Goal: Communication & Community: Answer question/provide support

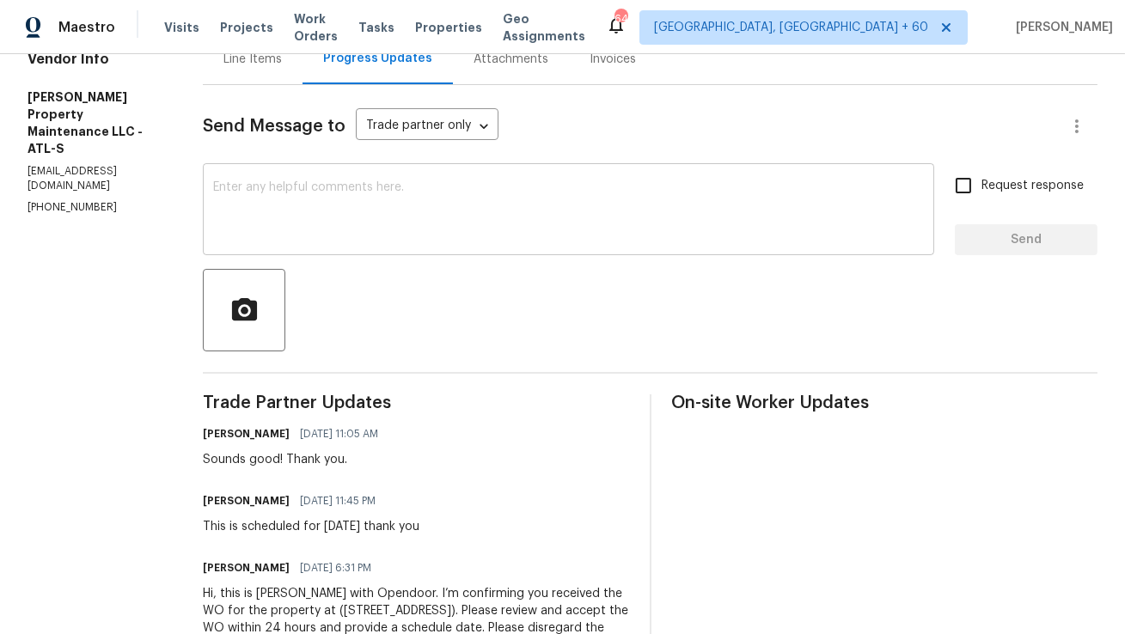
scroll to position [205, 0]
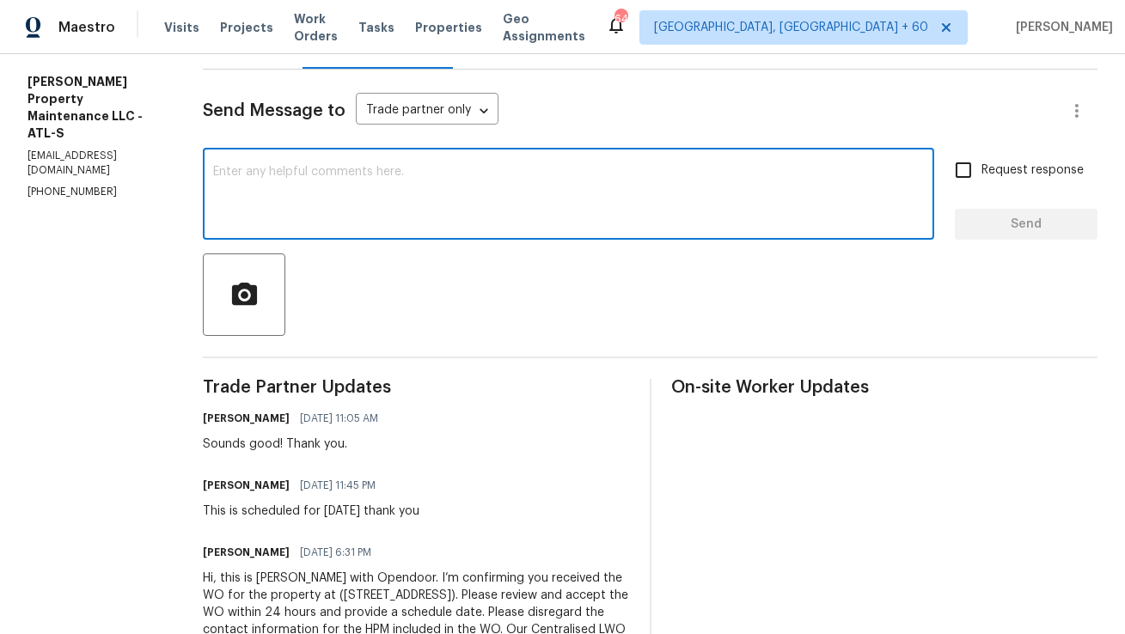
click at [431, 166] on textarea at bounding box center [568, 196] width 711 height 60
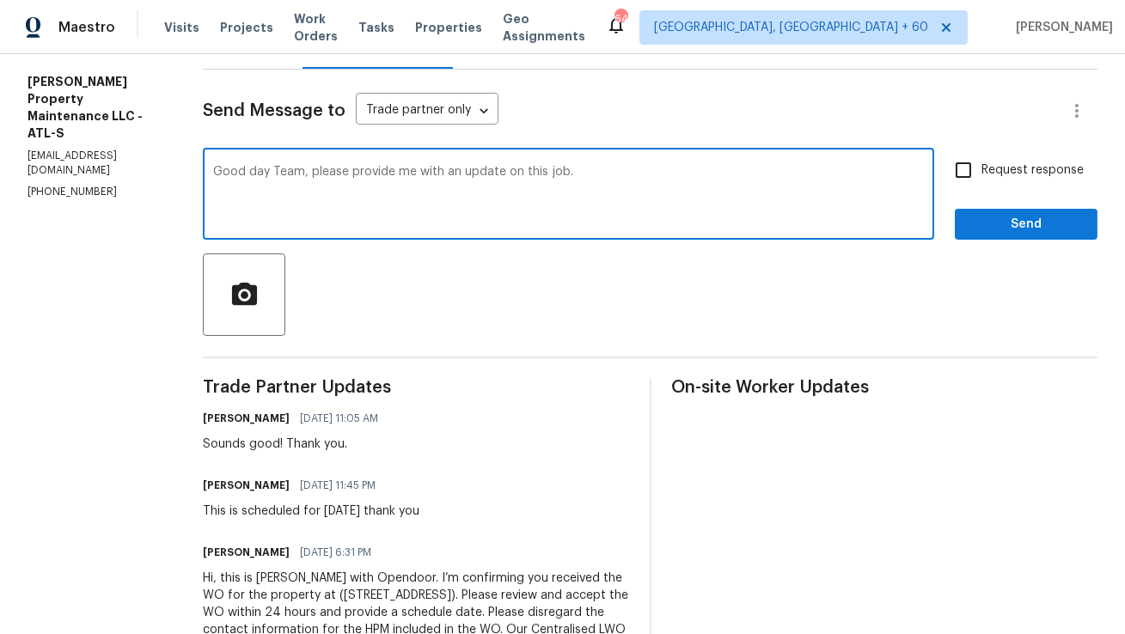
type textarea "Good day Team, please provide me with an update on this job."
click at [969, 165] on input "Request response" at bounding box center [963, 170] width 36 height 36
checkbox input "true"
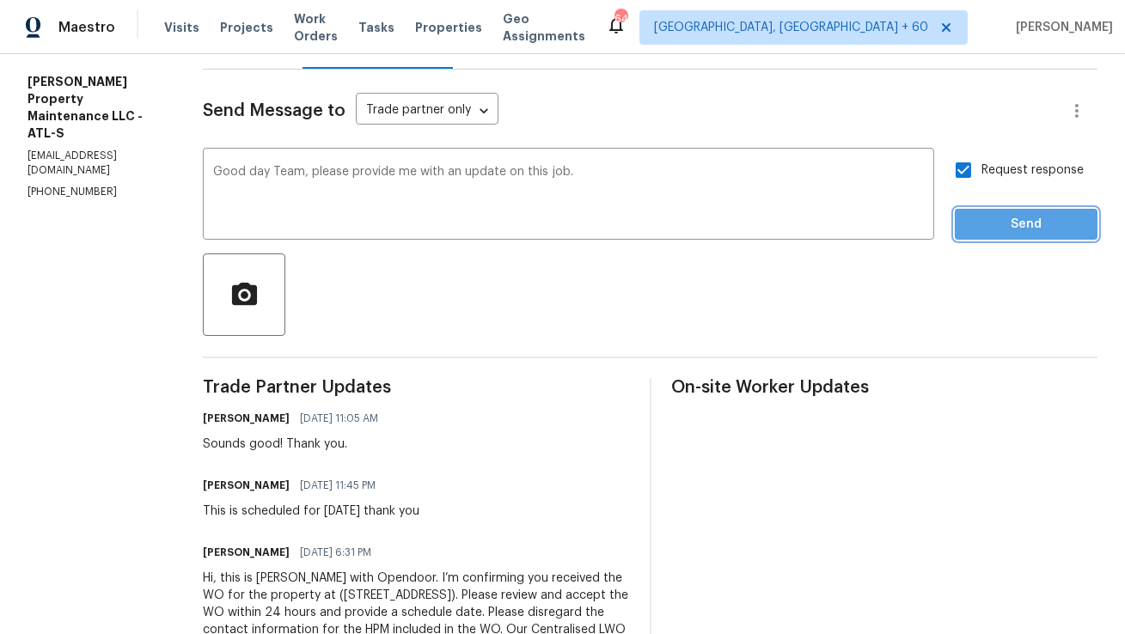
click at [1013, 236] on button "Send" at bounding box center [1026, 225] width 143 height 32
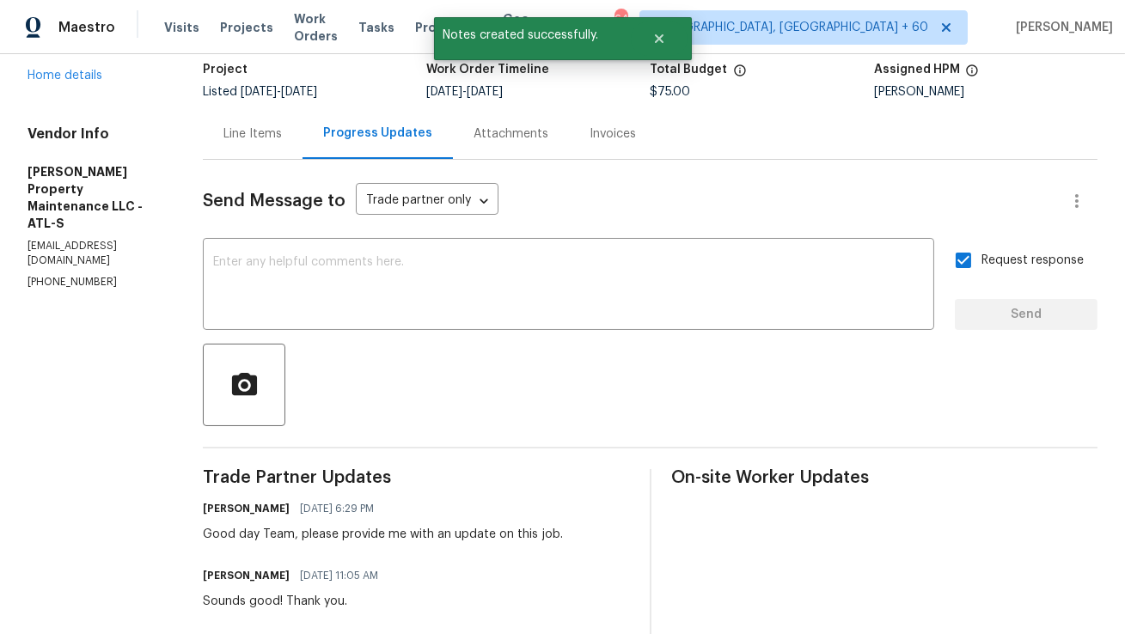
scroll to position [0, 0]
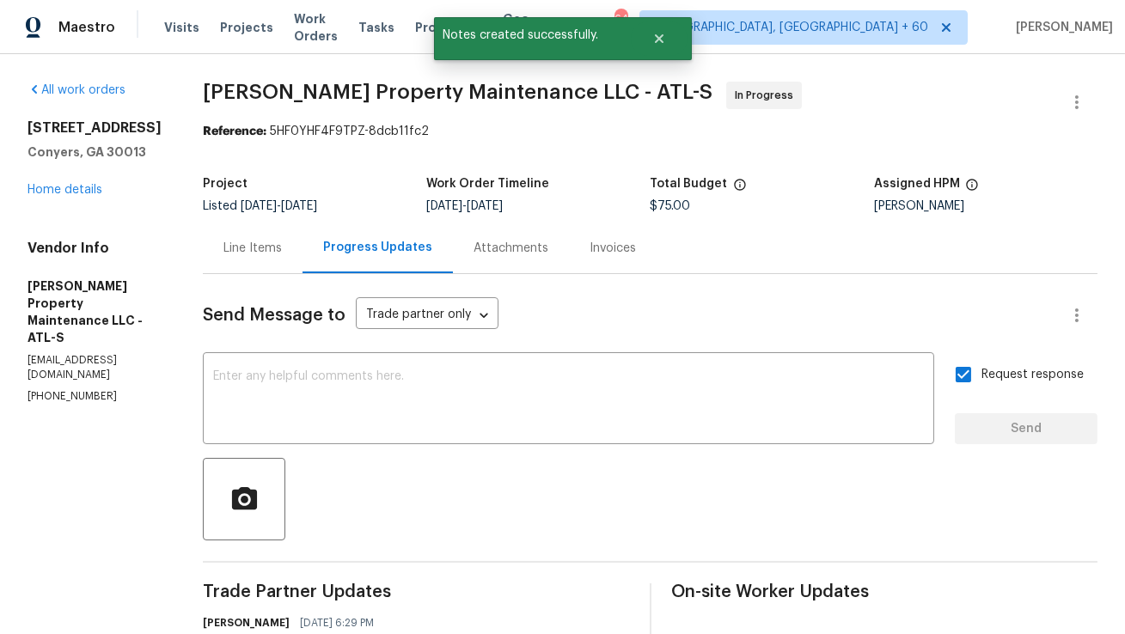
click at [259, 263] on div "Line Items" at bounding box center [253, 248] width 100 height 51
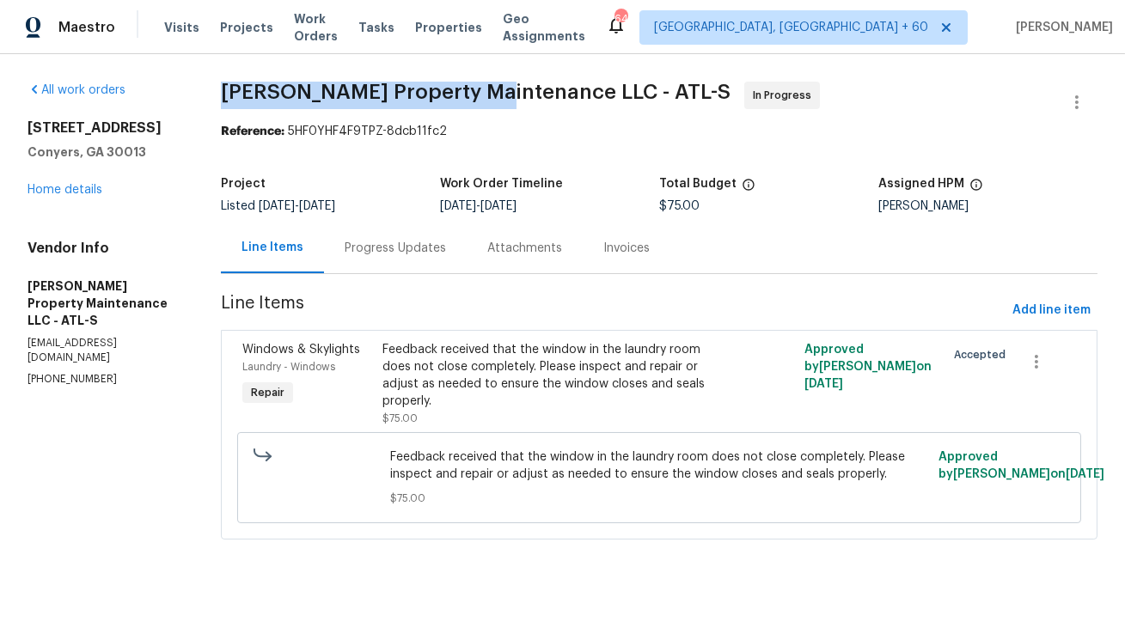
copy span "Glen Property Maintenance"
drag, startPoint x: 223, startPoint y: 94, endPoint x: 482, endPoint y: 89, distance: 259.6
click at [482, 89] on span "Glen Property Maintenance LLC - ATL-S" at bounding box center [476, 92] width 510 height 21
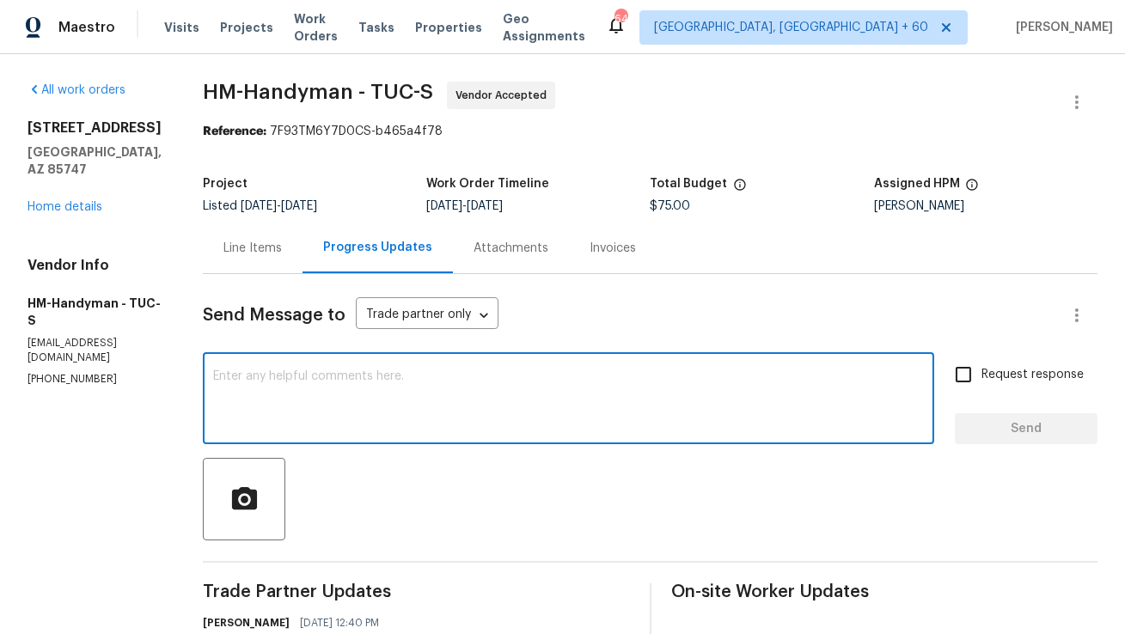
click at [411, 380] on textarea at bounding box center [568, 400] width 711 height 60
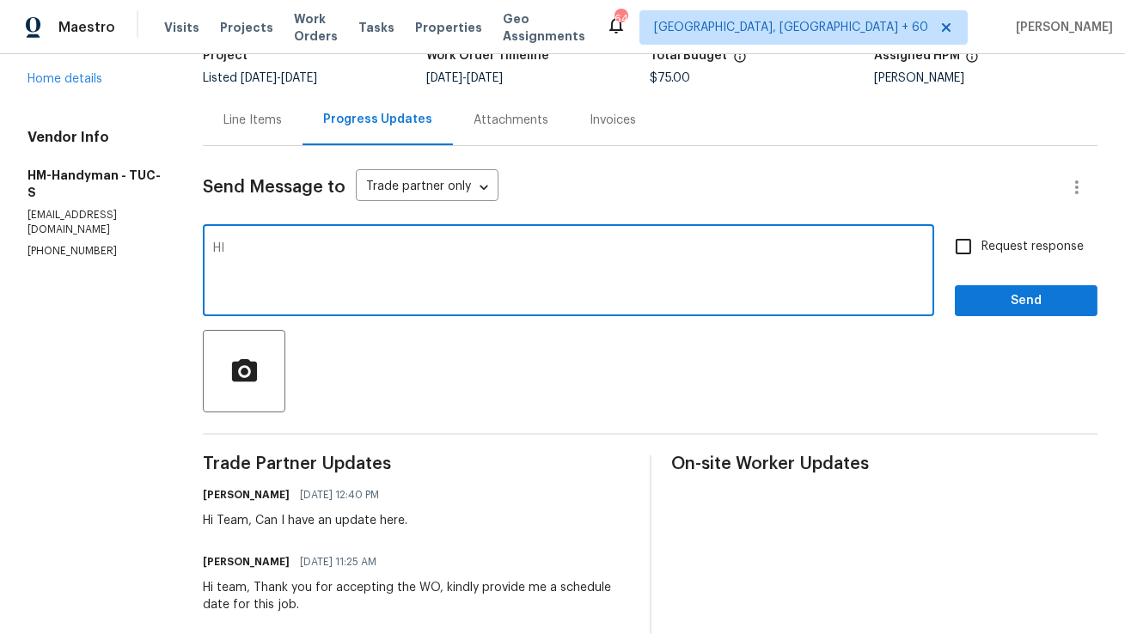
scroll to position [120, 0]
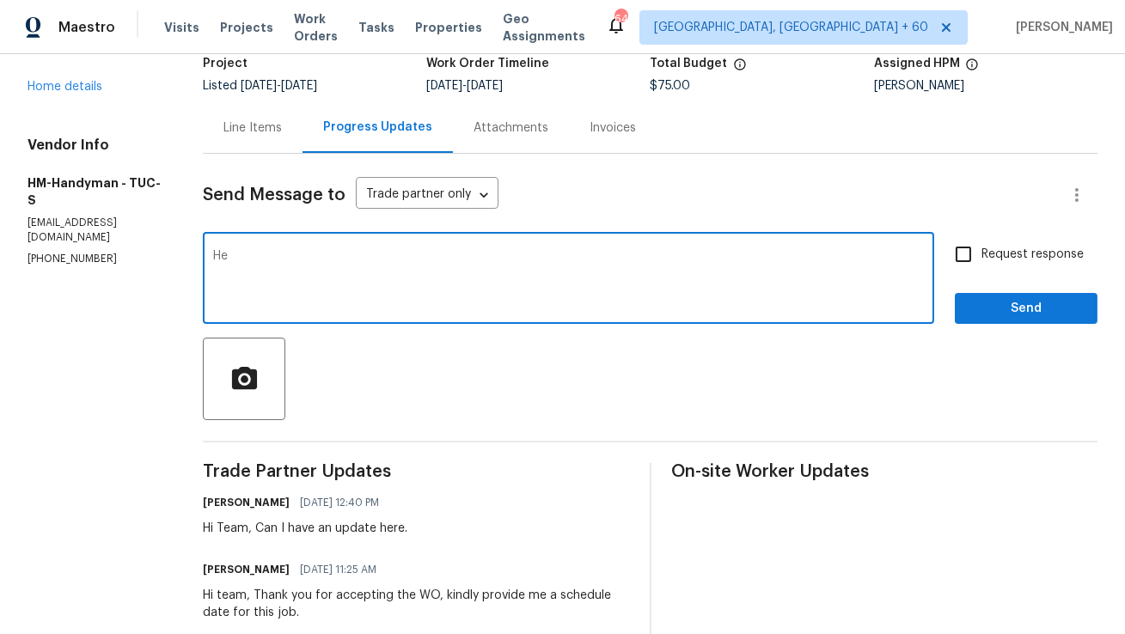
type textarea "H"
type textarea "Can I please have an update on the progress of the work?"
click at [962, 239] on input "Request response" at bounding box center [963, 254] width 36 height 36
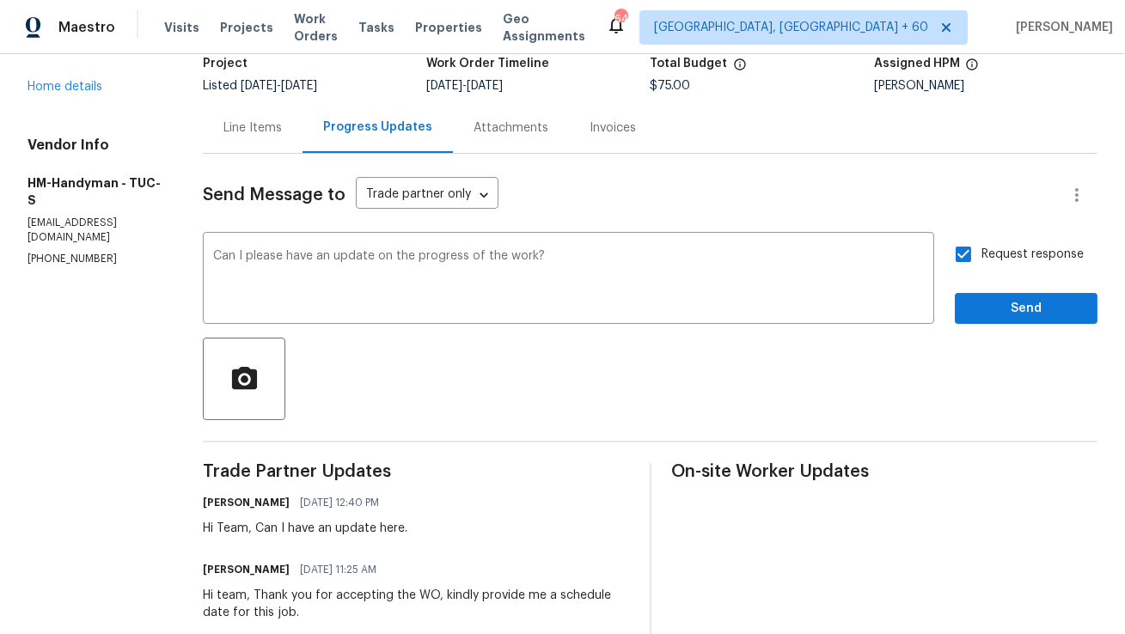
click at [950, 260] on input "Request response" at bounding box center [963, 254] width 36 height 36
click at [963, 247] on input "Request response" at bounding box center [963, 254] width 36 height 36
checkbox input "true"
click at [974, 302] on span "Send" at bounding box center [1025, 308] width 115 height 21
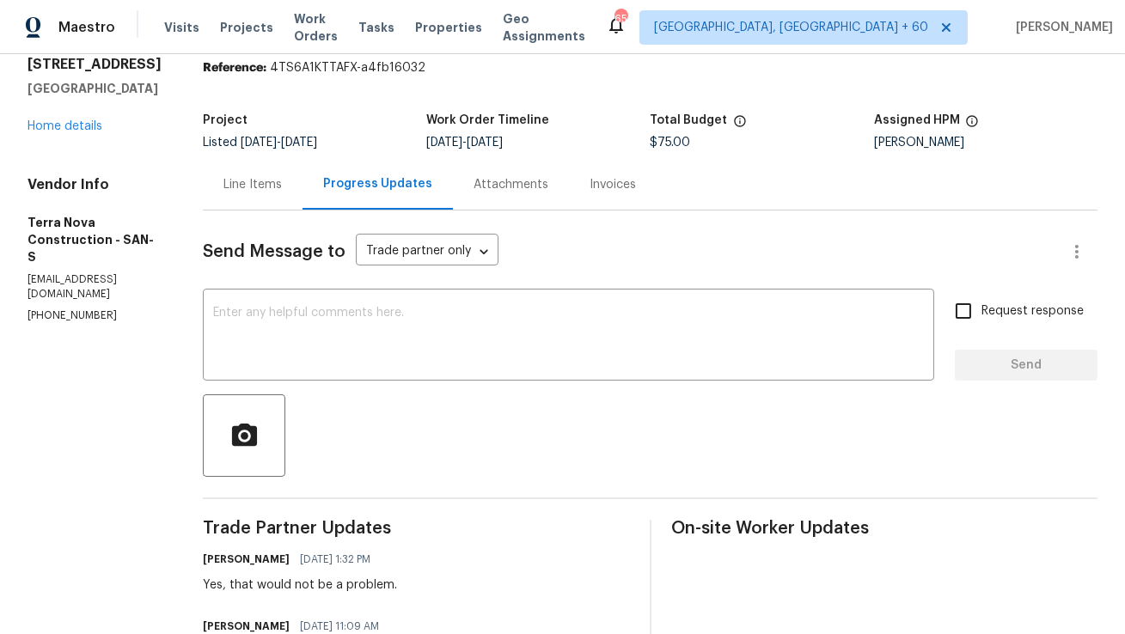
scroll to position [143, 0]
